Goal: Check status: Check status

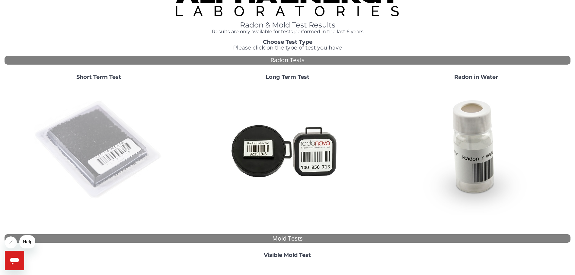
scroll to position [30, 0]
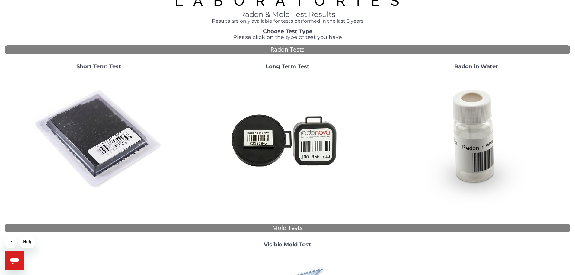
click at [100, 130] on img at bounding box center [99, 140] width 130 height 130
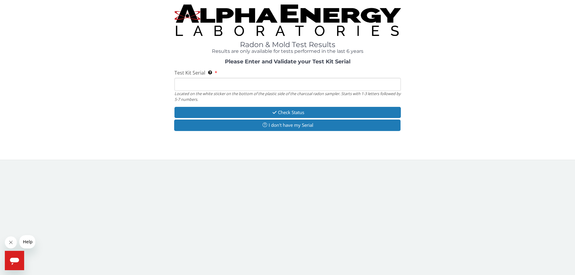
scroll to position [0, 0]
click at [281, 81] on input "Test Kit Serial Located on the white sticker on the bottom of the plastic side …" at bounding box center [290, 84] width 228 height 13
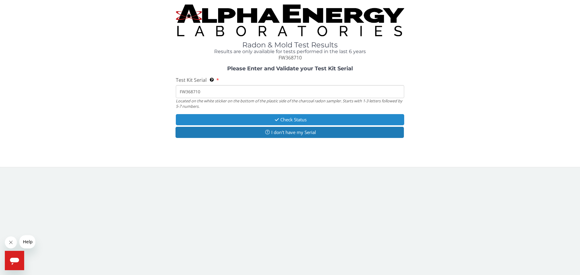
click at [311, 119] on button "Check Status" at bounding box center [290, 119] width 228 height 11
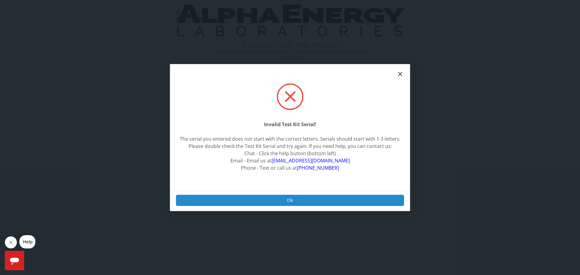
click at [316, 197] on button "Ok" at bounding box center [290, 200] width 228 height 11
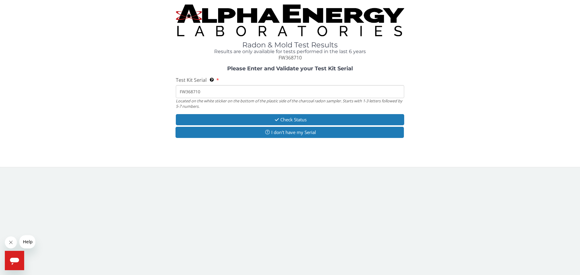
click at [220, 91] on input "FW368710" at bounding box center [290, 91] width 228 height 13
click at [184, 91] on input "FW368710" at bounding box center [290, 91] width 228 height 13
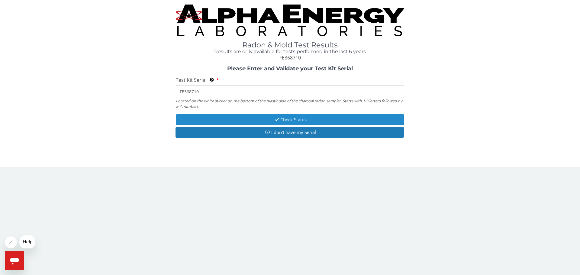
type input "FE368710"
click at [323, 118] on button "Check Status" at bounding box center [290, 119] width 228 height 11
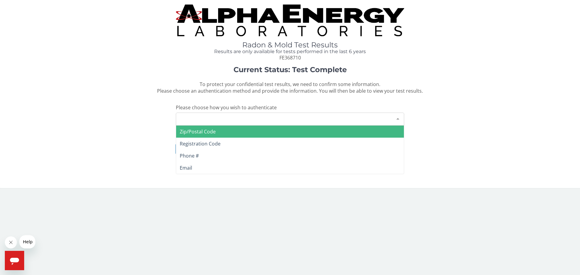
click at [319, 117] on div "Please make a selection" at bounding box center [290, 119] width 228 height 13
click at [318, 131] on span "Zip/Postal Code" at bounding box center [290, 132] width 228 height 12
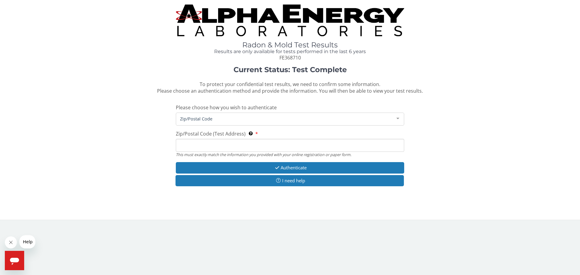
click at [247, 147] on input "Zip/Postal Code (Test Address) This must exactly match the information you prov…" at bounding box center [290, 145] width 228 height 13
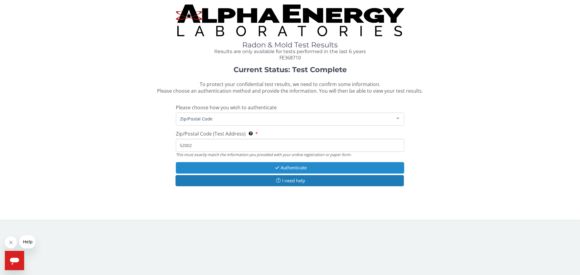
type input "52002"
click at [287, 169] on button "Authenticate" at bounding box center [290, 167] width 228 height 11
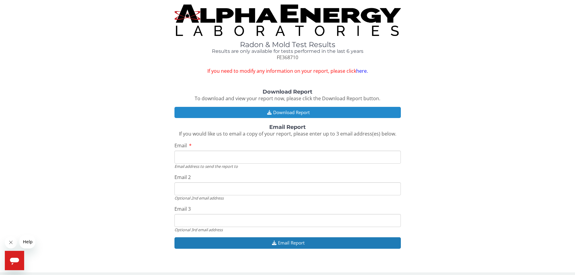
click at [293, 115] on button "Download Report" at bounding box center [287, 112] width 226 height 11
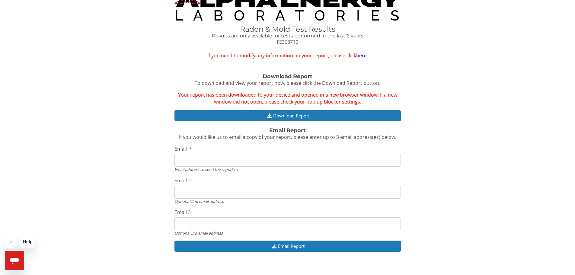
scroll to position [22, 0]
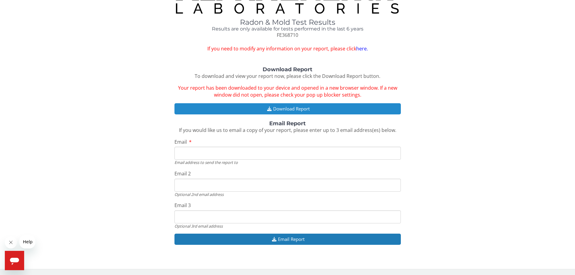
click at [299, 111] on button "Download Report" at bounding box center [287, 108] width 226 height 11
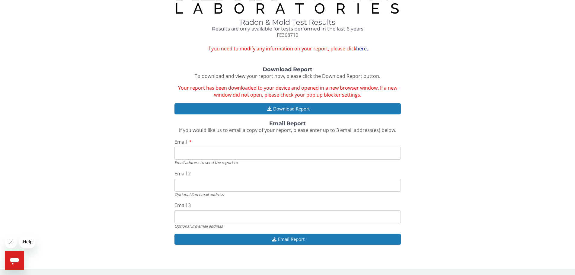
click at [271, 147] on input "Email" at bounding box center [287, 153] width 226 height 13
type input "[EMAIL_ADDRESS][DOMAIN_NAME]"
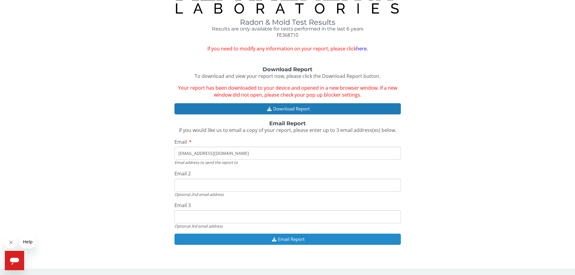
click at [272, 241] on icon "button" at bounding box center [274, 239] width 8 height 5
